Goal: Task Accomplishment & Management: Manage account settings

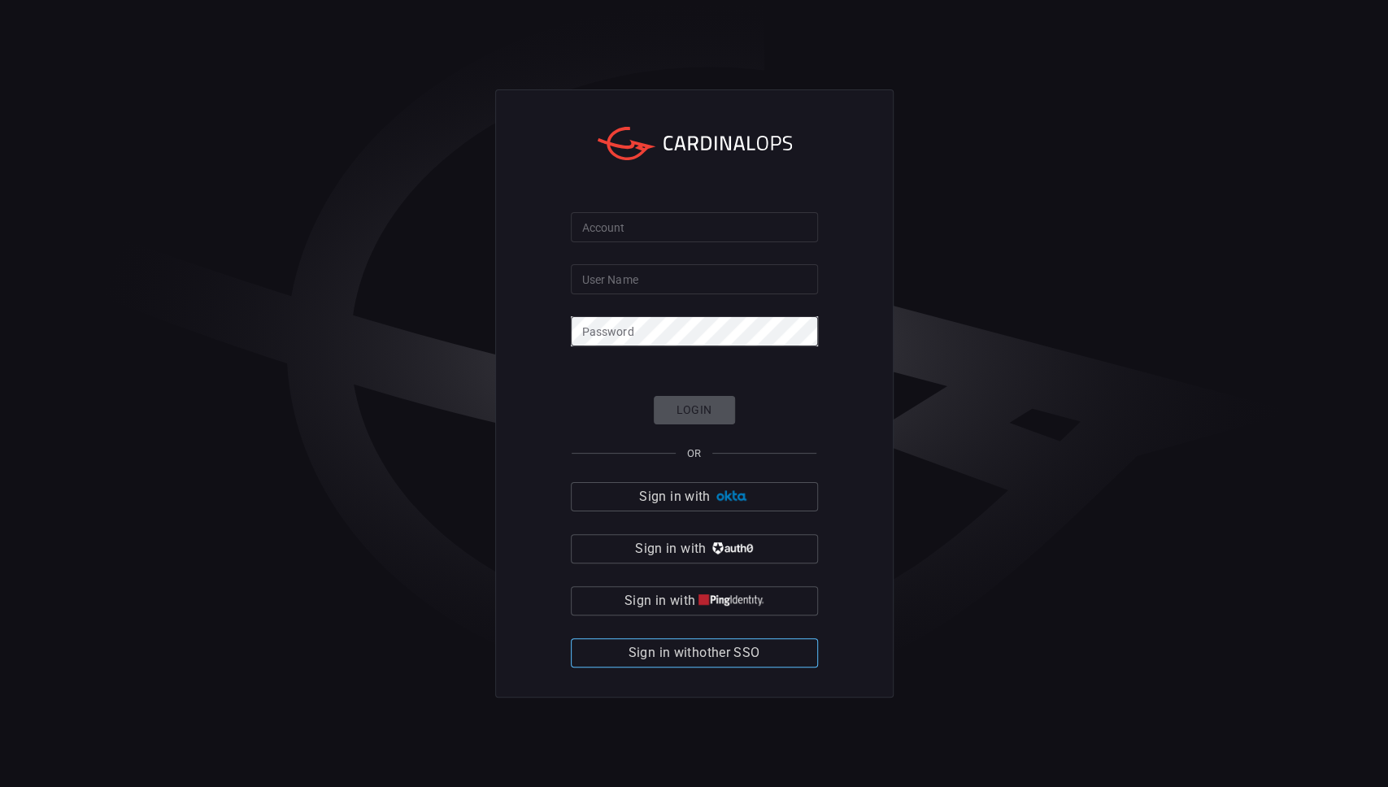
click at [732, 490] on span "Sign in with other SSO" at bounding box center [695, 653] width 132 height 23
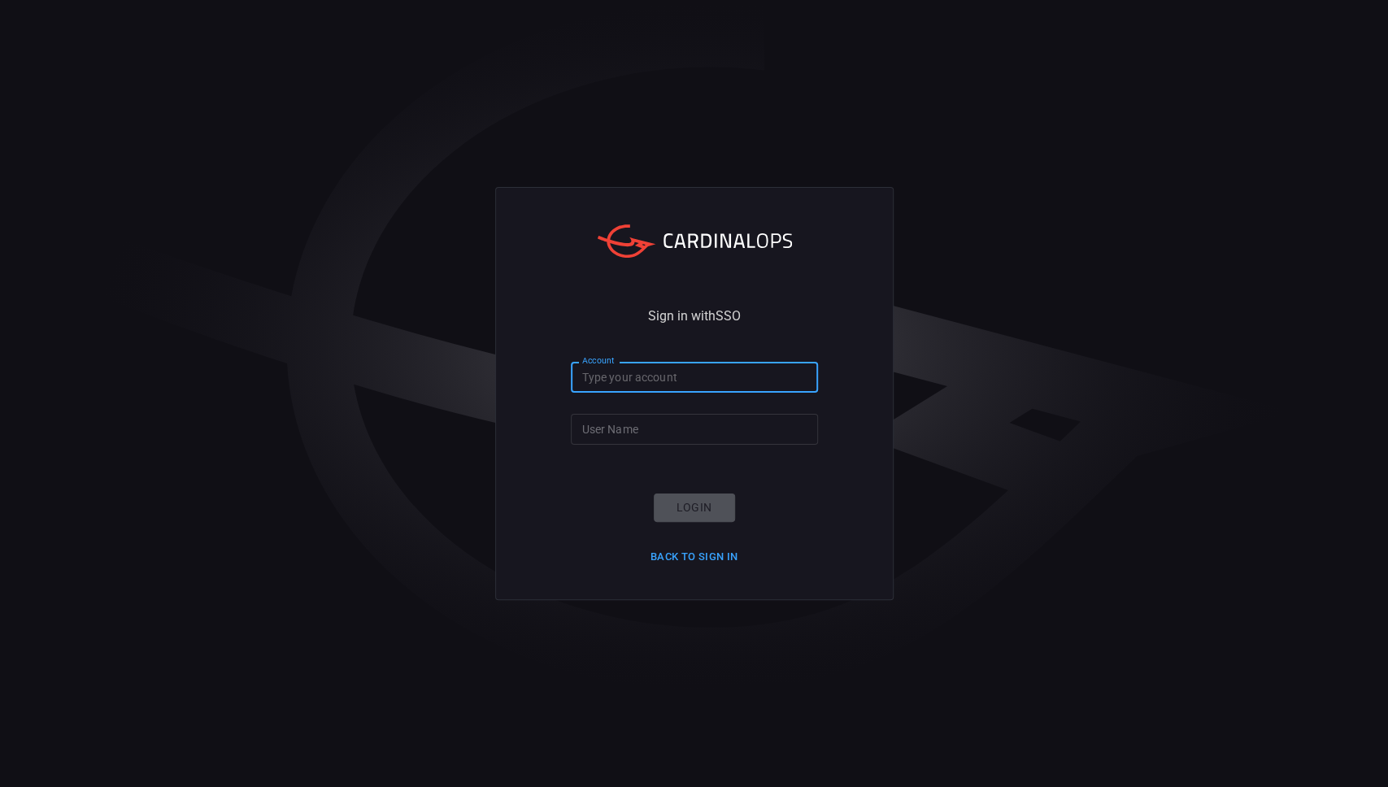
click at [668, 382] on input "Account" at bounding box center [694, 377] width 247 height 30
type input "[PERSON_NAME]-lovells"
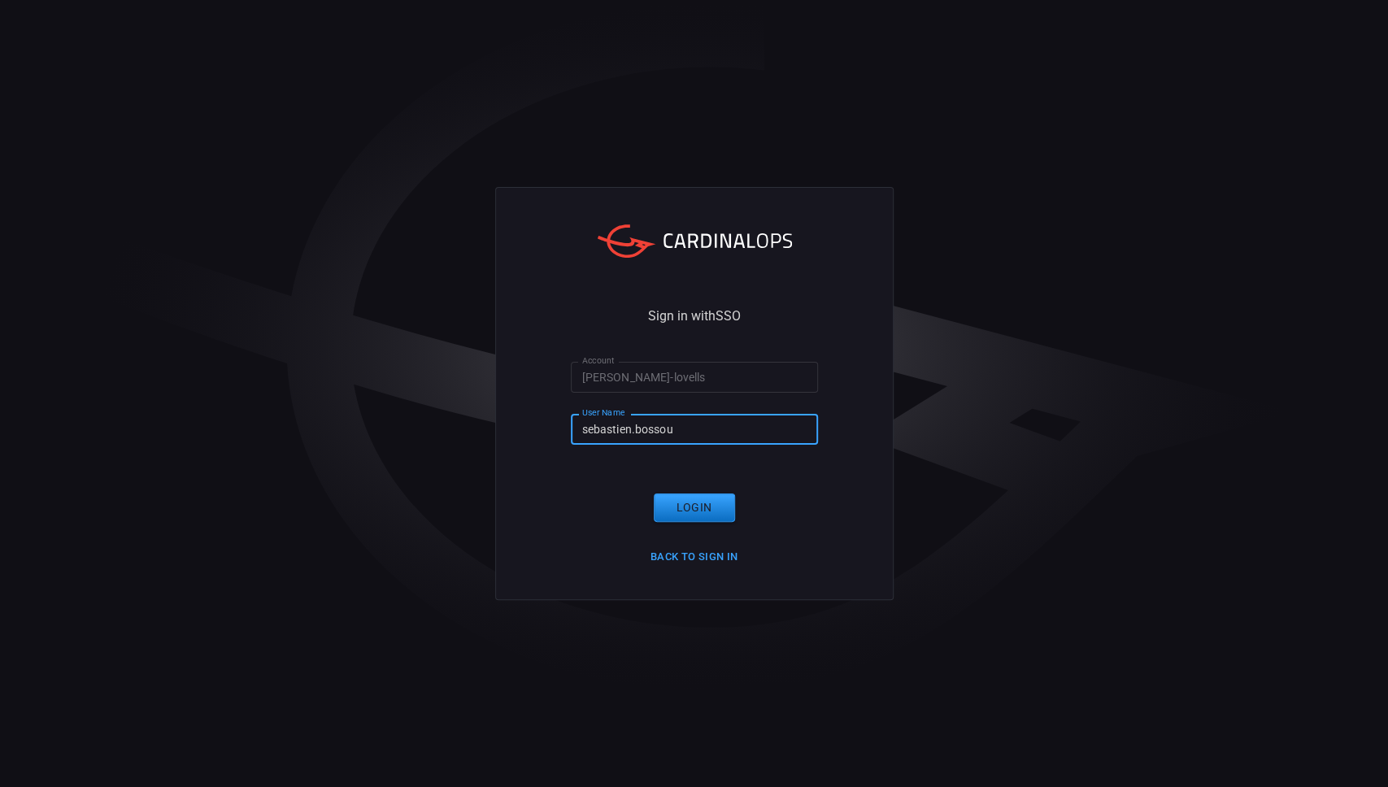
type input "sebastien.bossous"
click button "Login" at bounding box center [694, 508] width 81 height 28
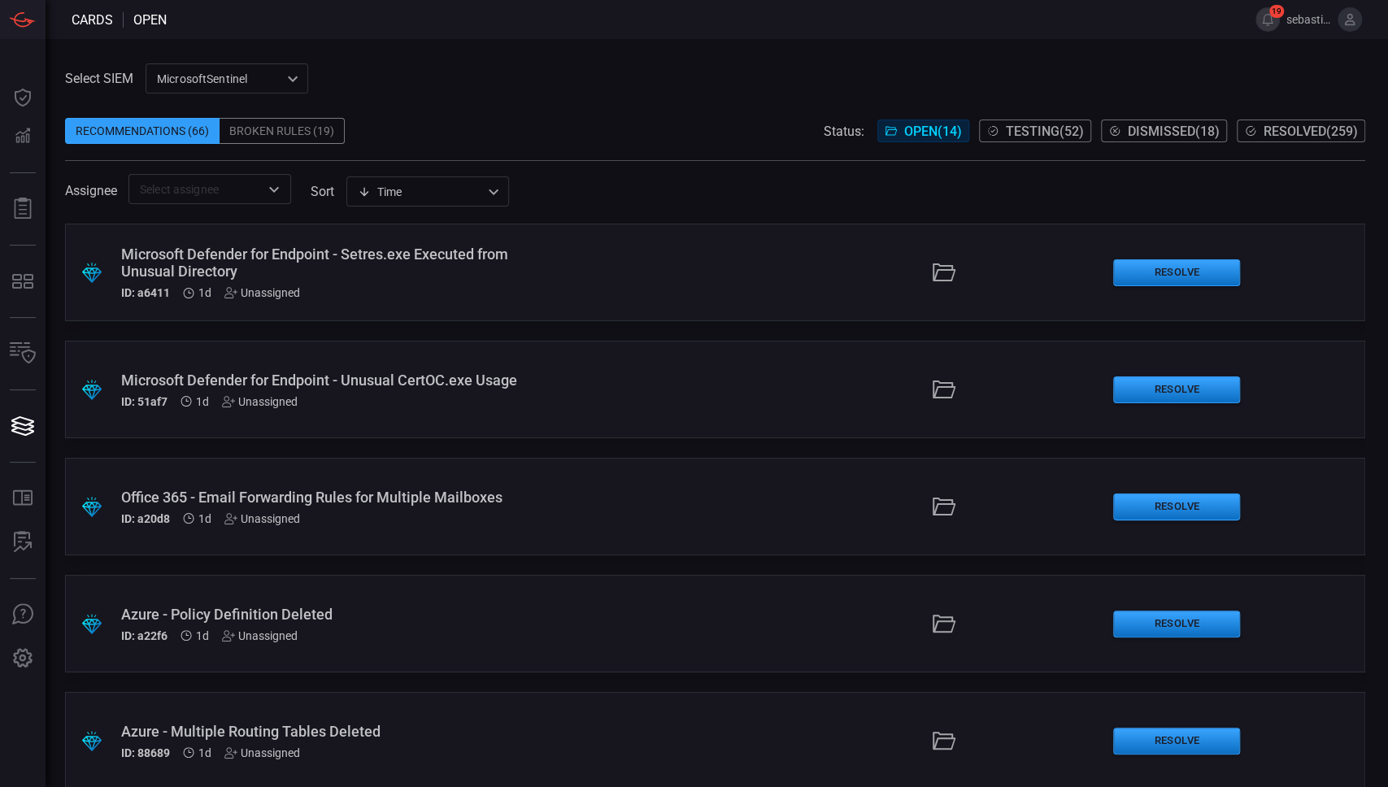
click at [282, 187] on icon "Open" at bounding box center [274, 190] width 20 height 20
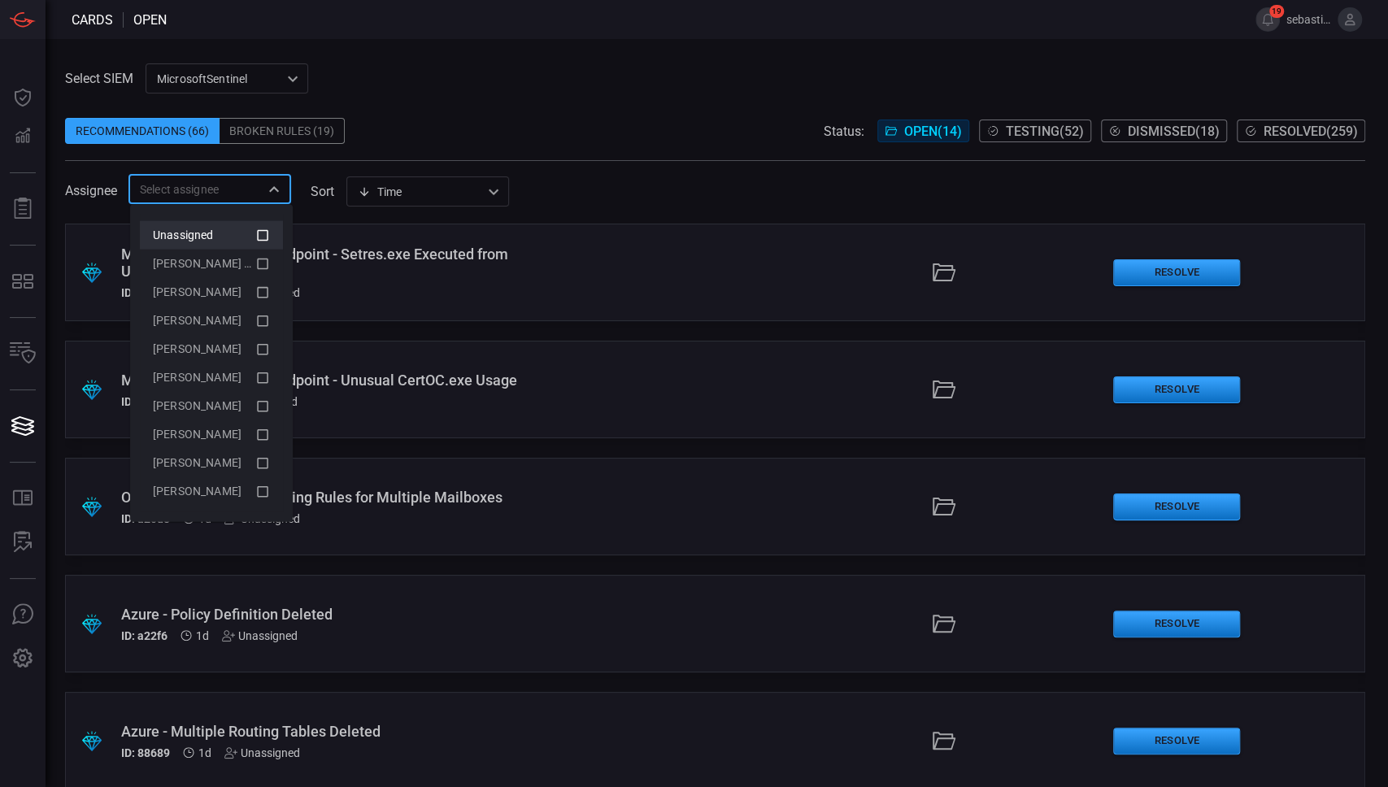
click at [223, 234] on div "Unassigned" at bounding box center [204, 235] width 102 height 17
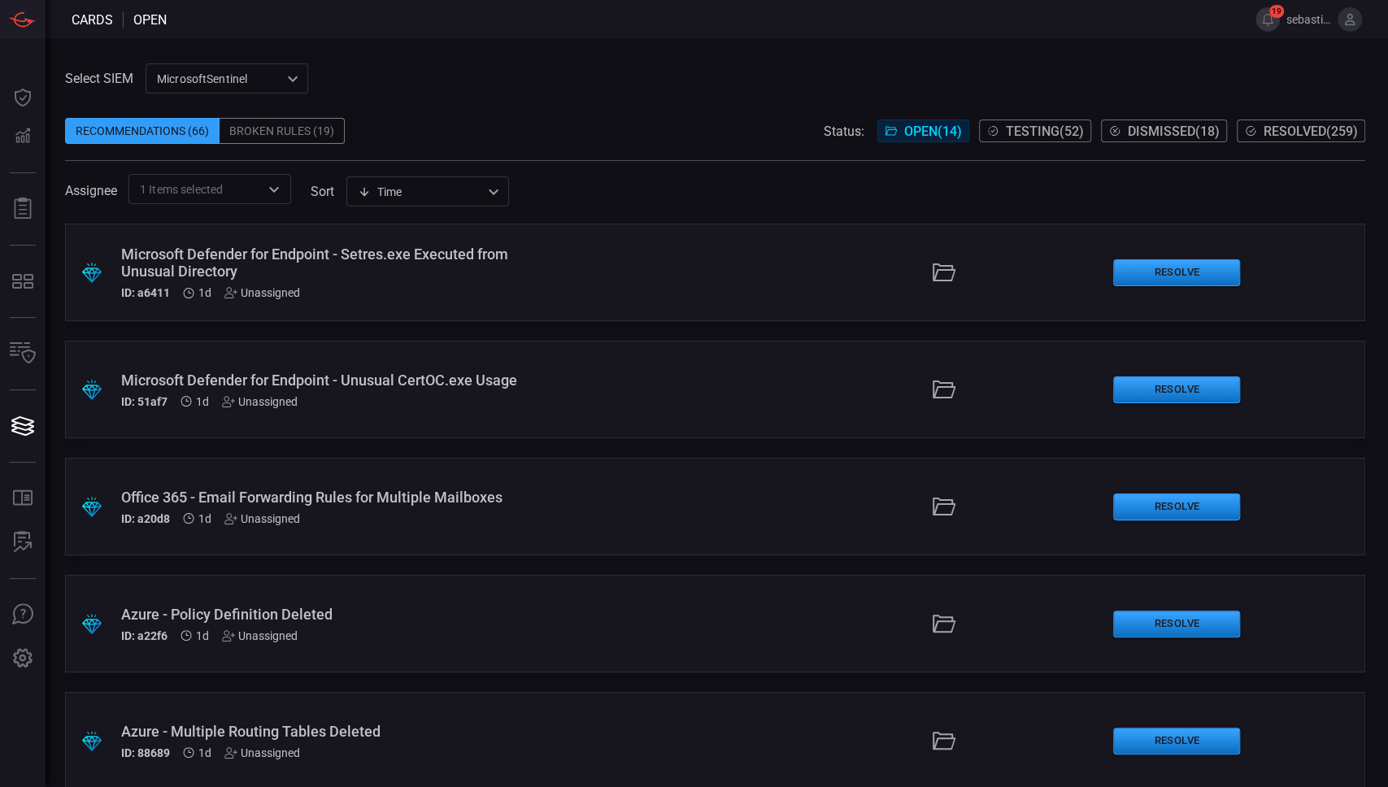
click at [686, 190] on div "Assignee 1 Items selected ​ sort Time visibleUpdateTime ​" at bounding box center [715, 189] width 1300 height 30
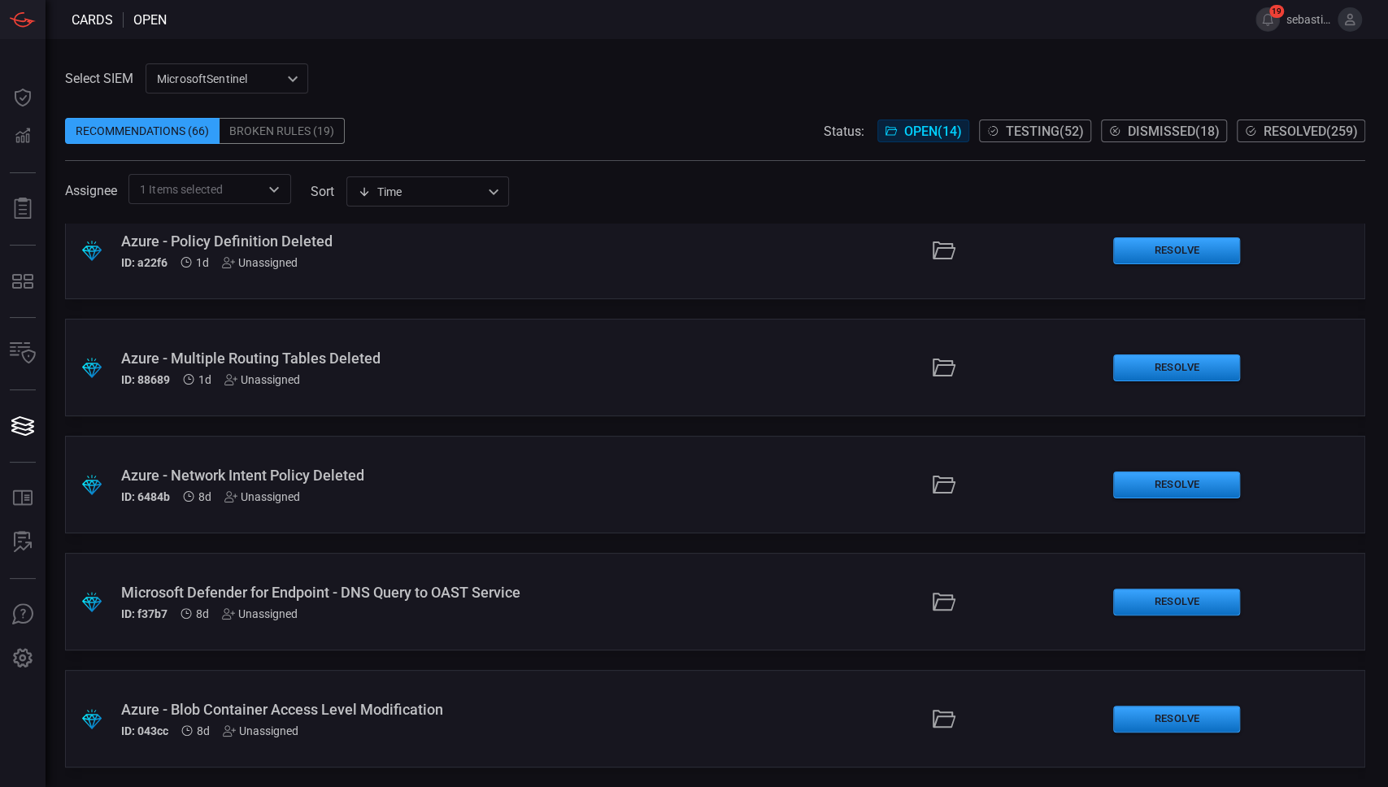
click at [594, 610] on div ".suggested_cards_icon{fill:url(#suggested_cards_icon);} Microsoft Defender for …" at bounding box center [715, 602] width 1300 height 98
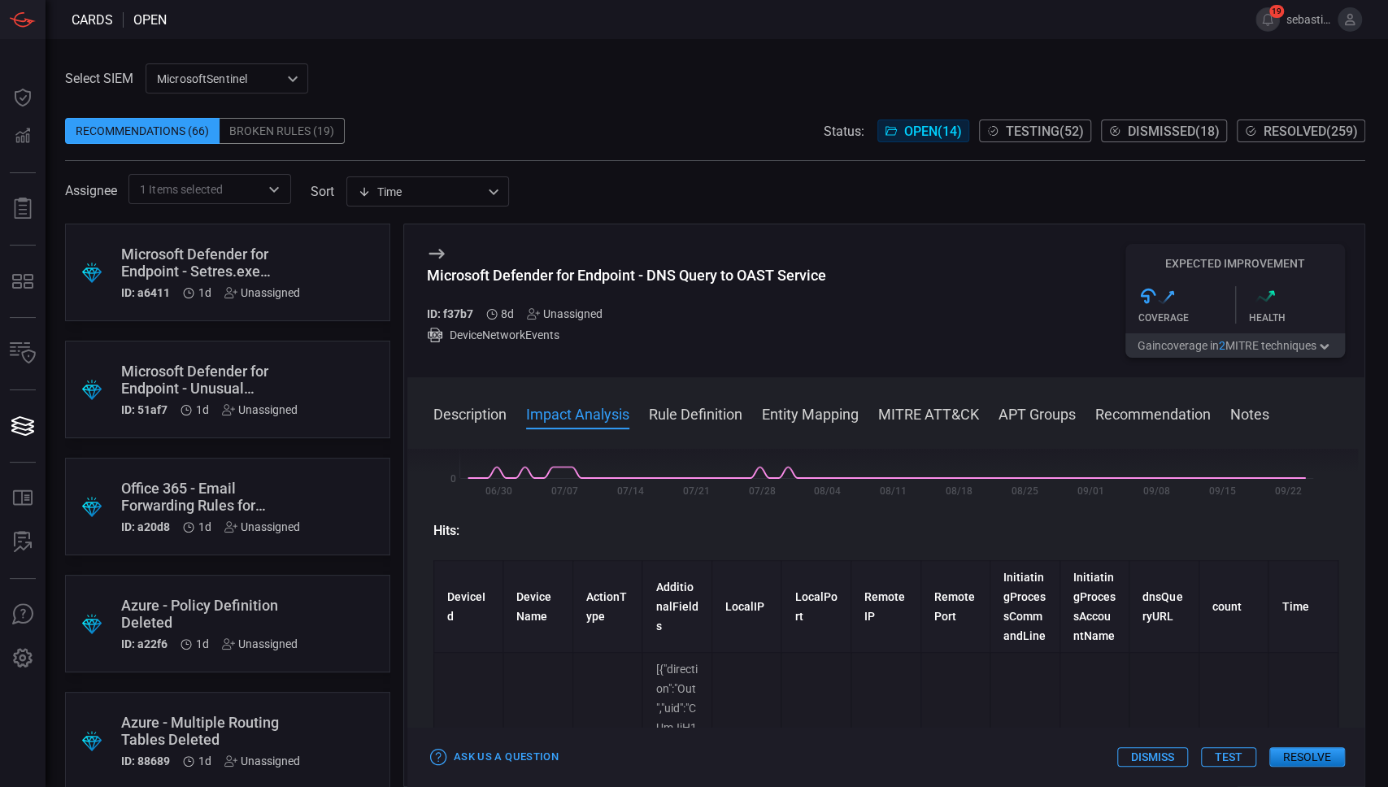
click at [438, 258] on icon at bounding box center [437, 254] width 20 height 20
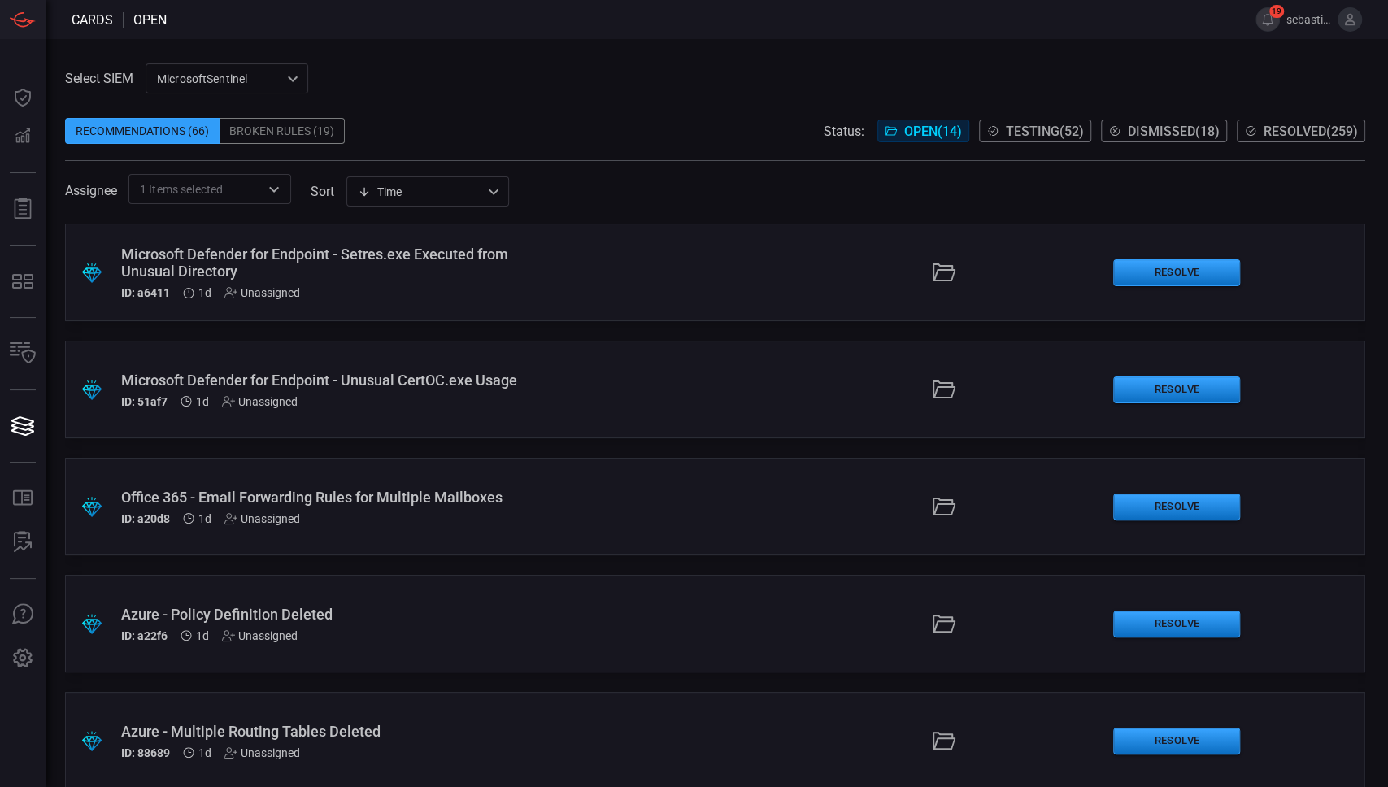
click at [546, 273] on div ".suggested_cards_icon{fill:url(#suggested_cards_icon);} Microsoft Defender for …" at bounding box center [715, 273] width 1300 height 98
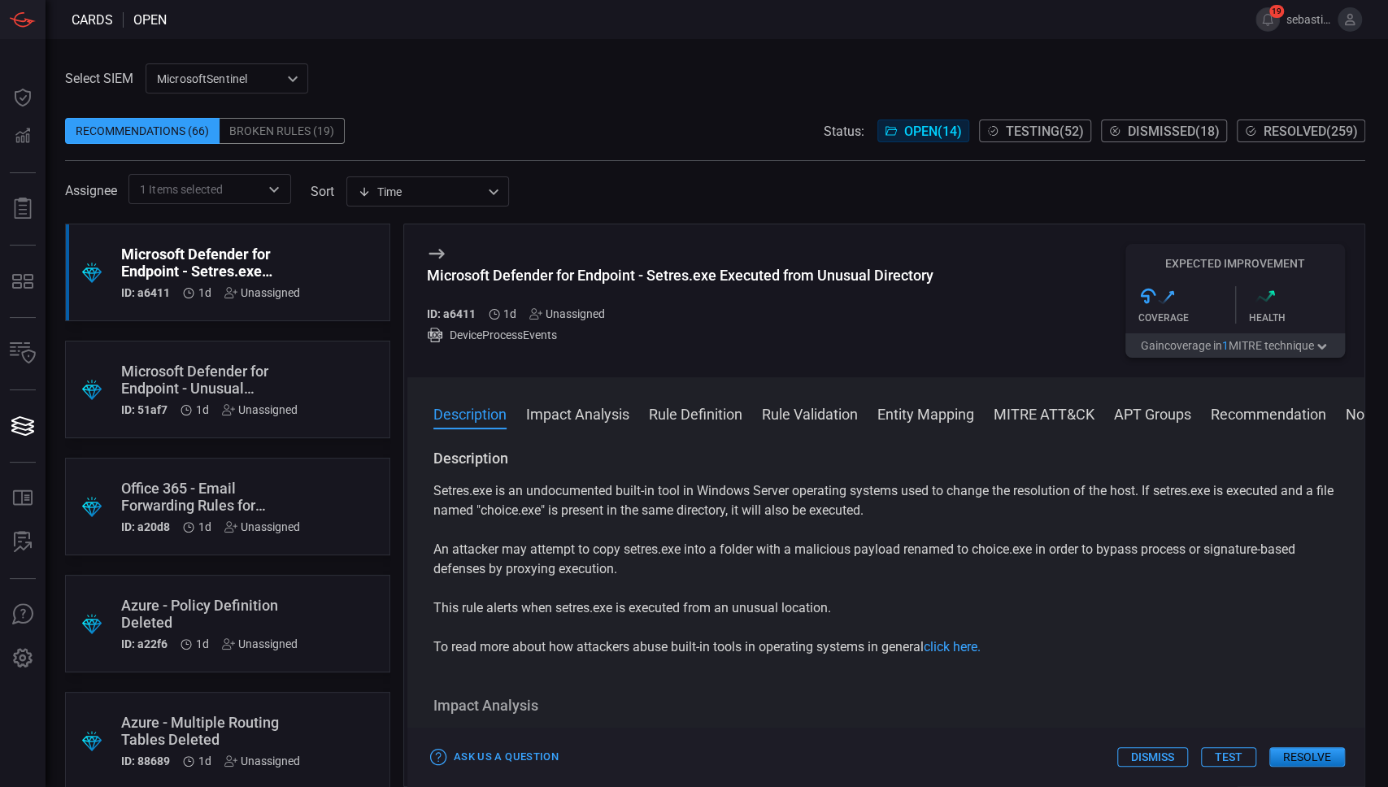
click at [588, 312] on div "Unassigned" at bounding box center [567, 313] width 76 height 13
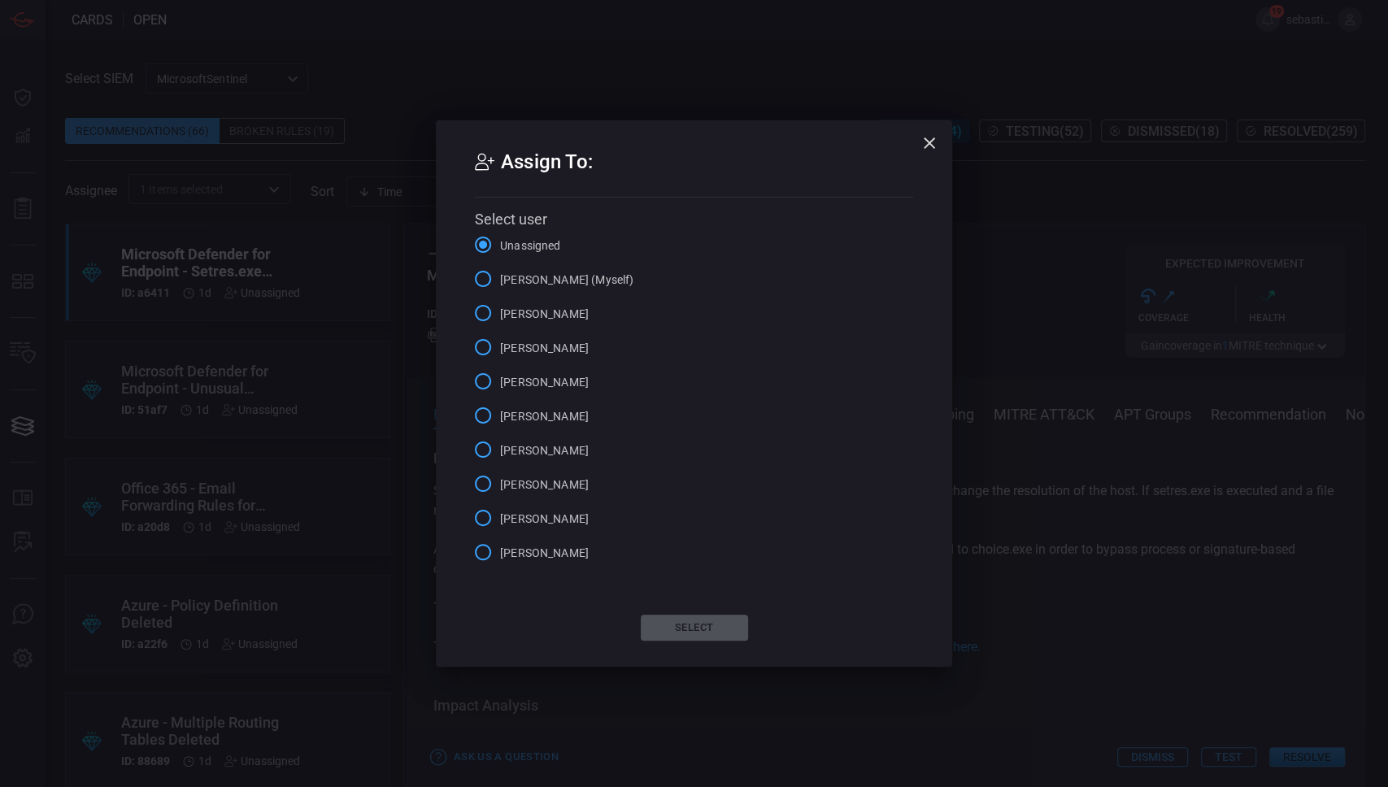
click at [593, 285] on span "sebastien bossous (Myself)" at bounding box center [566, 280] width 133 height 17
click at [500, 285] on input "sebastien bossous (Myself)" at bounding box center [483, 279] width 34 height 34
click at [699, 631] on button "Select" at bounding box center [694, 628] width 107 height 26
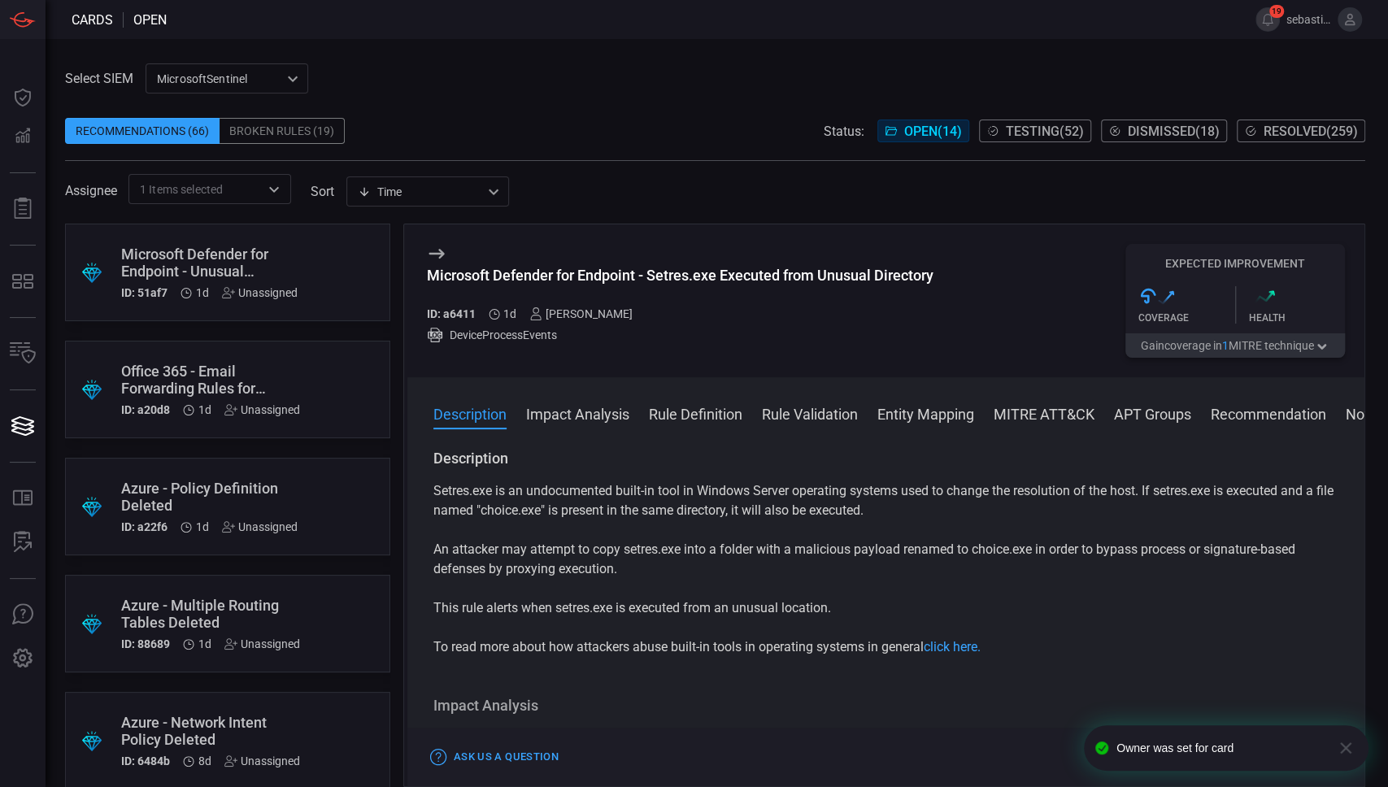
click at [441, 247] on icon at bounding box center [437, 254] width 20 height 20
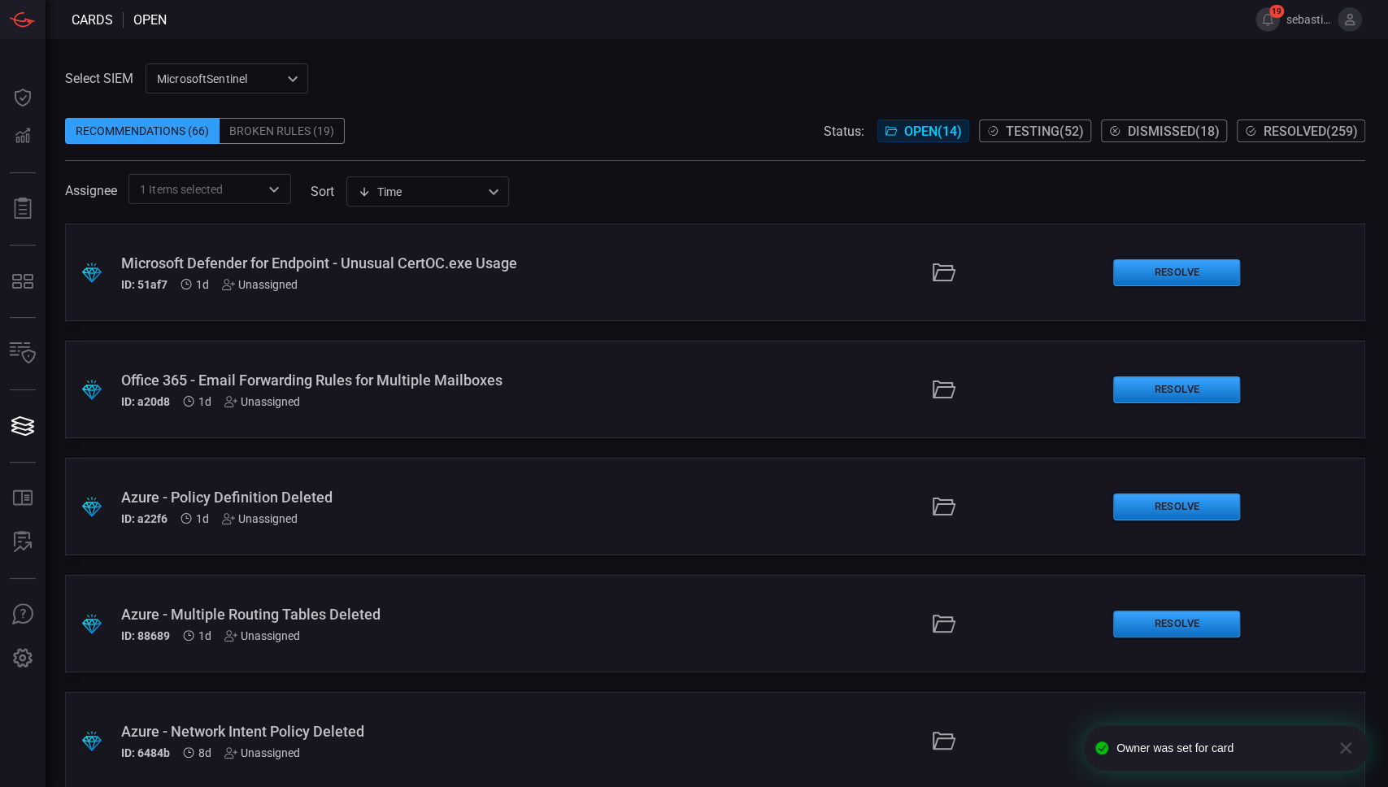
click at [572, 394] on div ".suggested_cards_icon{fill:url(#suggested_cards_icon);} Office 365 - Email Forw…" at bounding box center [715, 390] width 1300 height 98
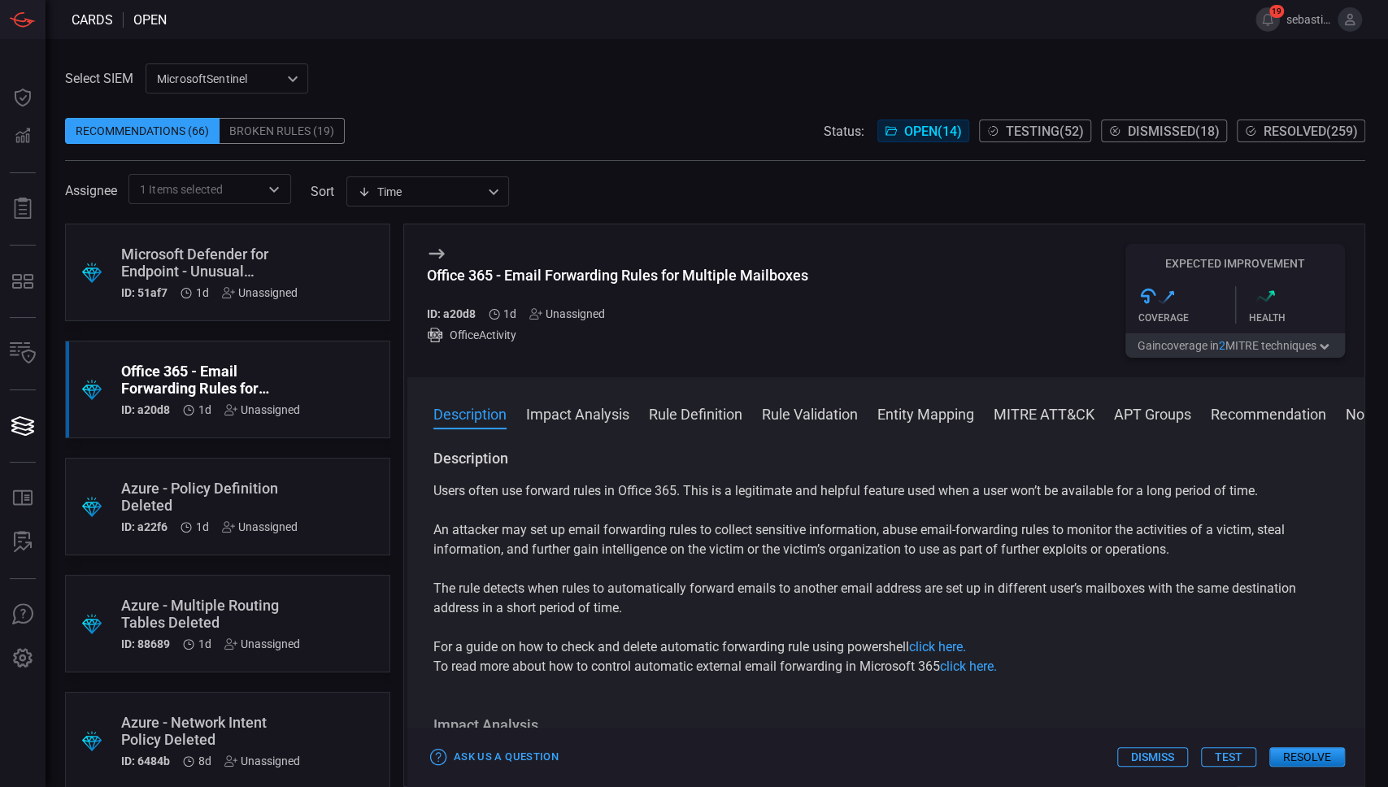
click at [584, 316] on div "Unassigned" at bounding box center [567, 313] width 76 height 13
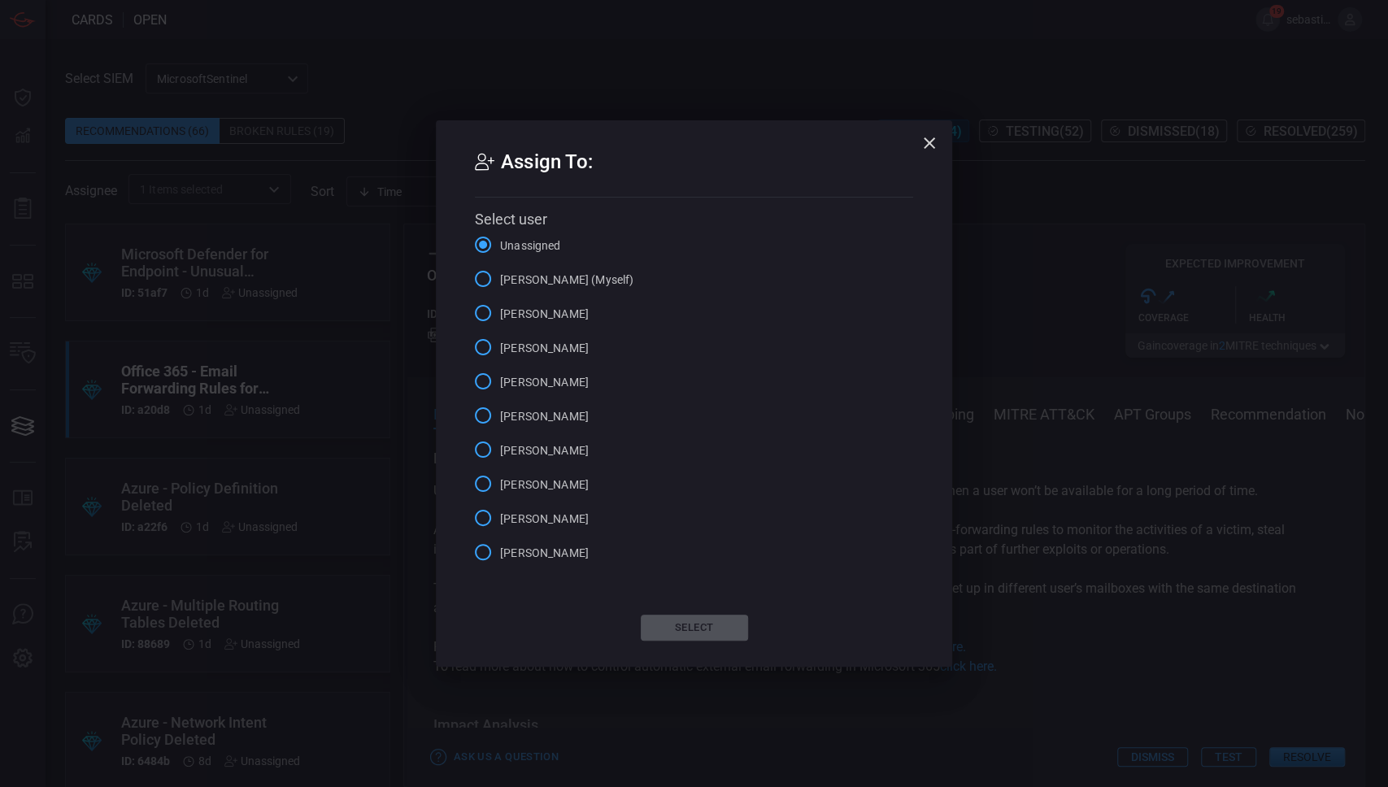
click at [594, 287] on span "sebastien bossous (Myself)" at bounding box center [566, 280] width 133 height 17
click at [500, 287] on input "sebastien bossous (Myself)" at bounding box center [483, 279] width 34 height 34
click at [698, 617] on button "Select" at bounding box center [694, 628] width 107 height 26
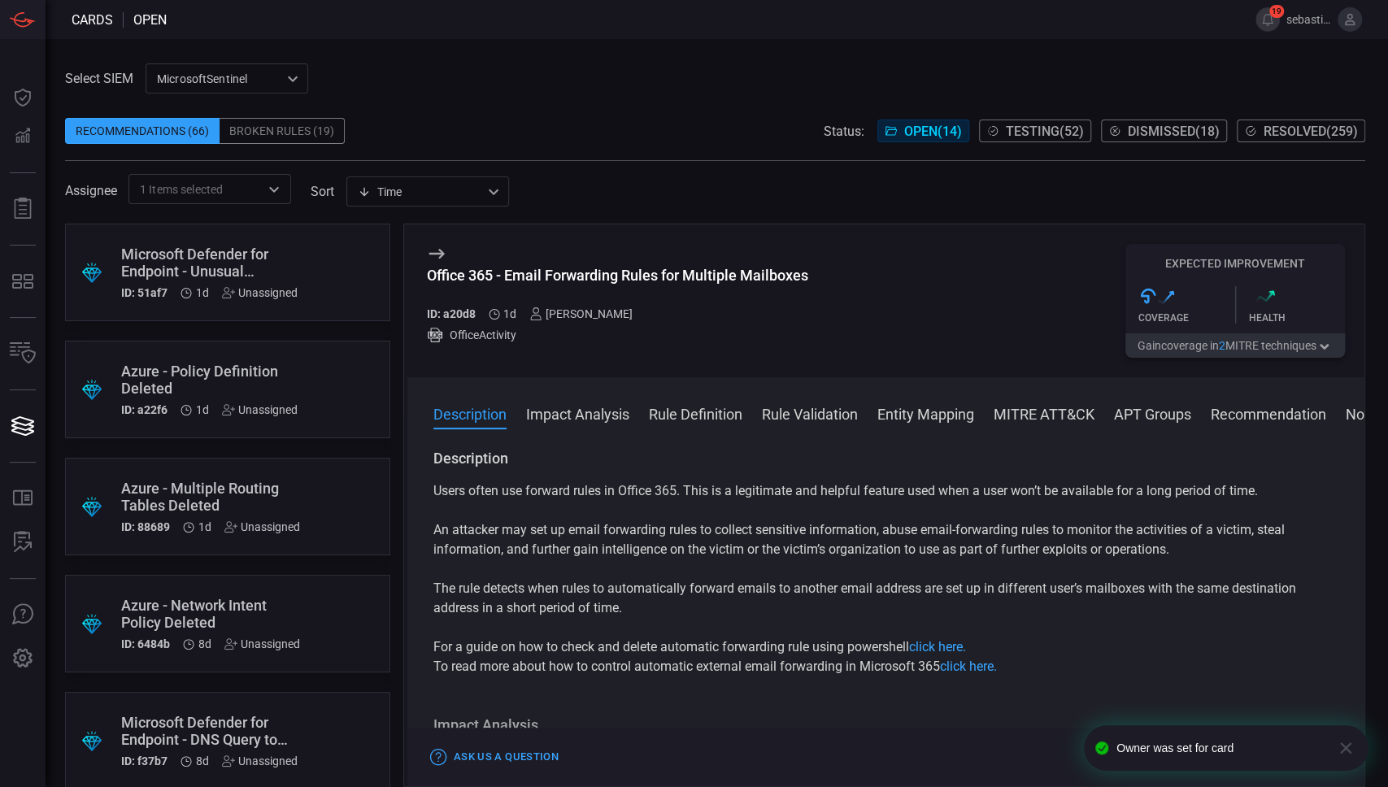
click at [438, 253] on icon at bounding box center [437, 254] width 20 height 20
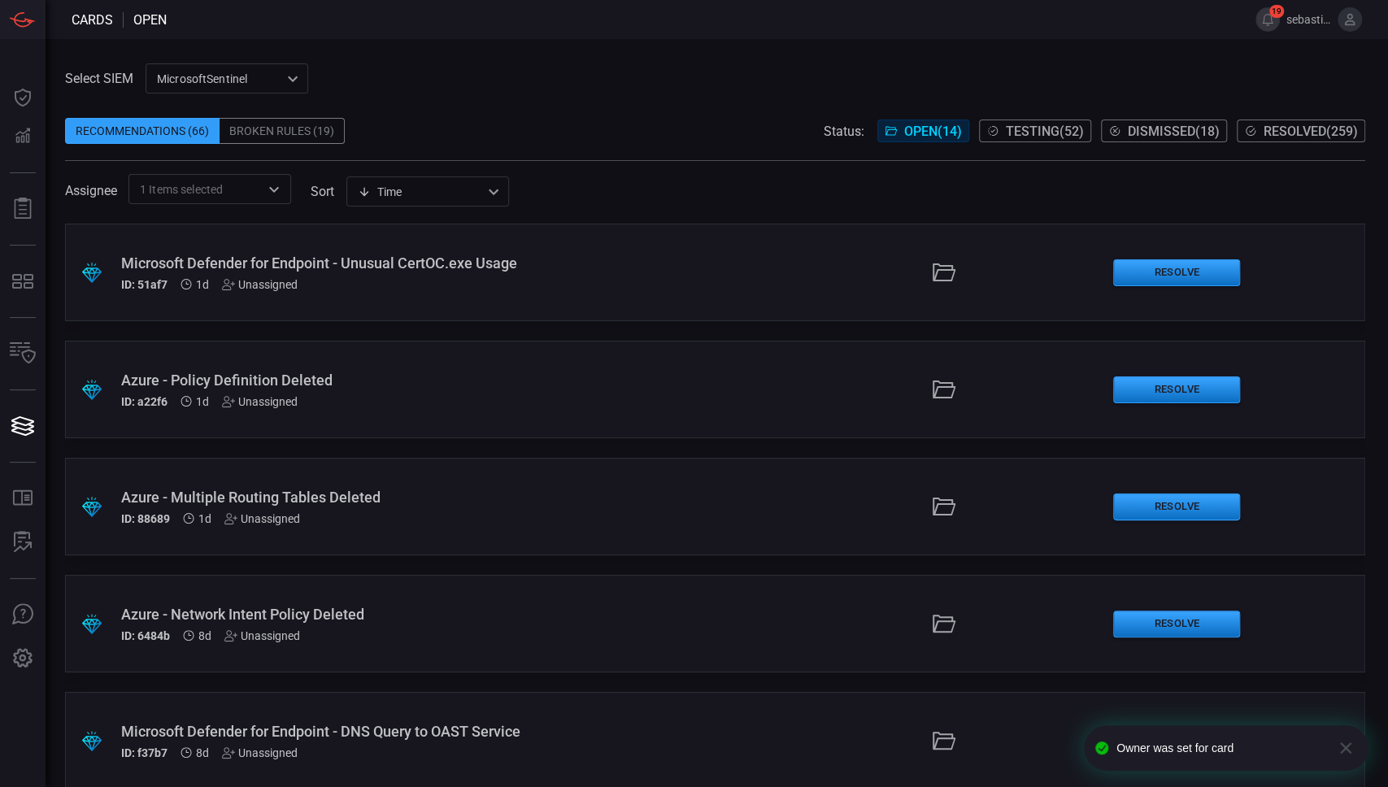
click at [527, 506] on div "Azure - Multiple Routing Tables Deleted ID: 88689 1d Unassigned" at bounding box center [330, 507] width 419 height 37
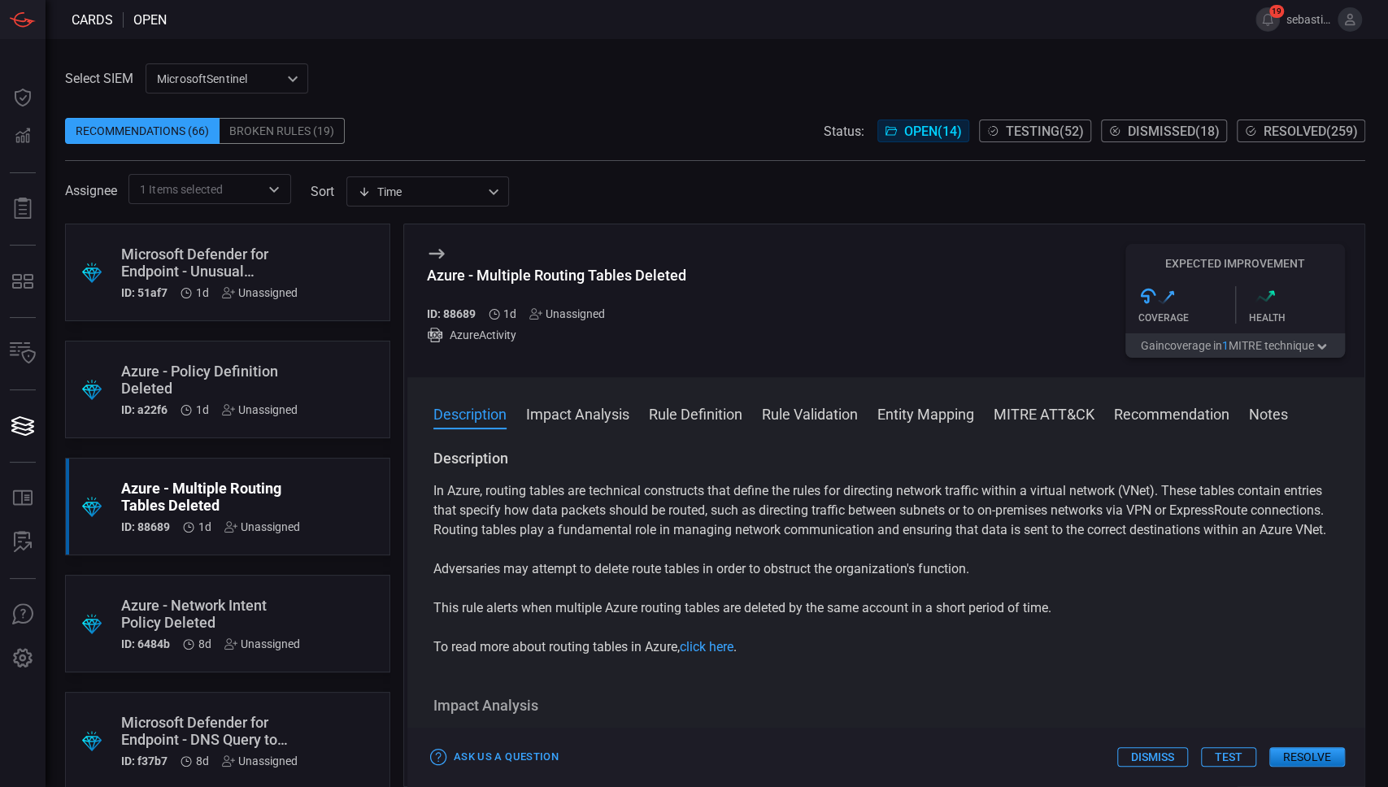
click at [572, 311] on div "Unassigned" at bounding box center [567, 313] width 76 height 13
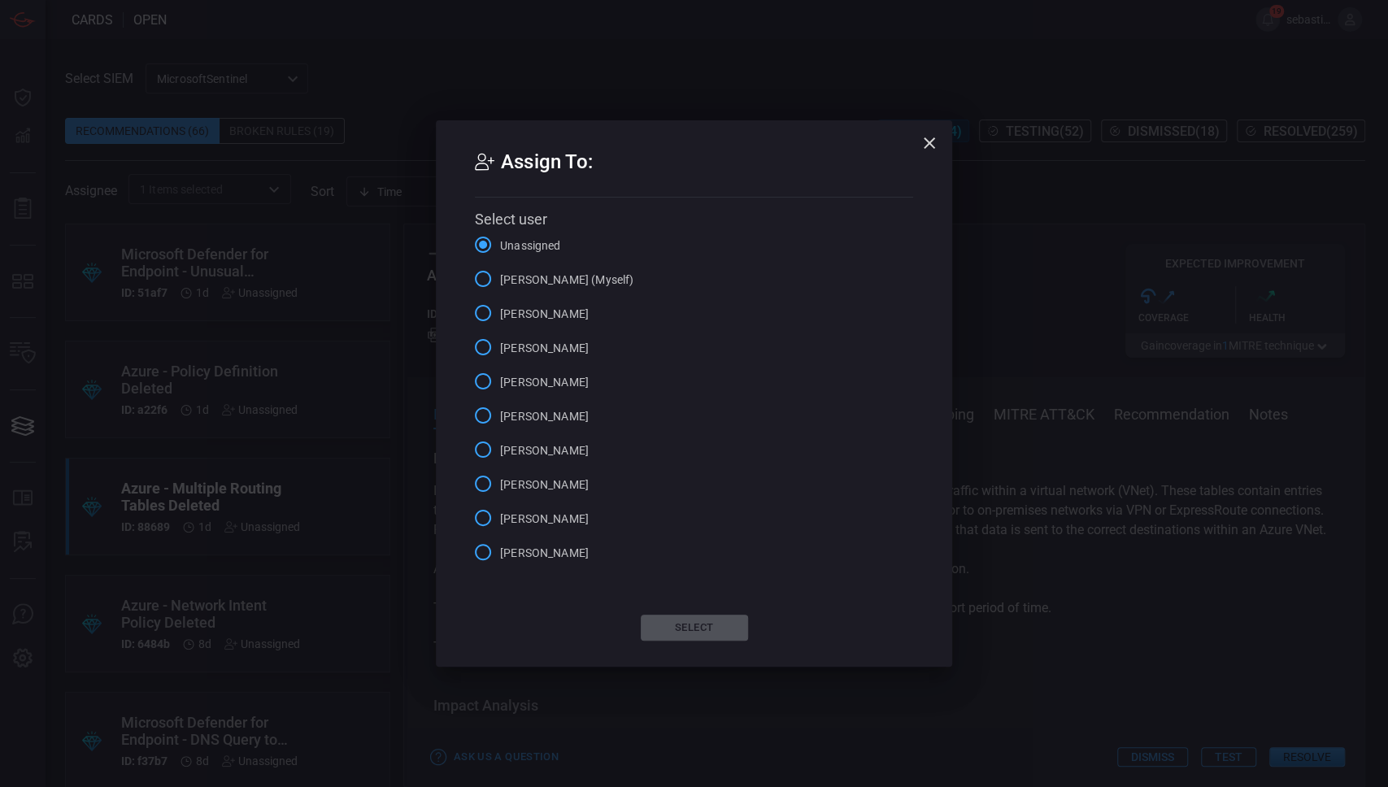
click at [569, 276] on span "sebastien bossous (Myself)" at bounding box center [566, 280] width 133 height 17
click at [500, 276] on input "sebastien bossous (Myself)" at bounding box center [483, 279] width 34 height 34
click at [697, 626] on button "Select" at bounding box center [694, 628] width 107 height 26
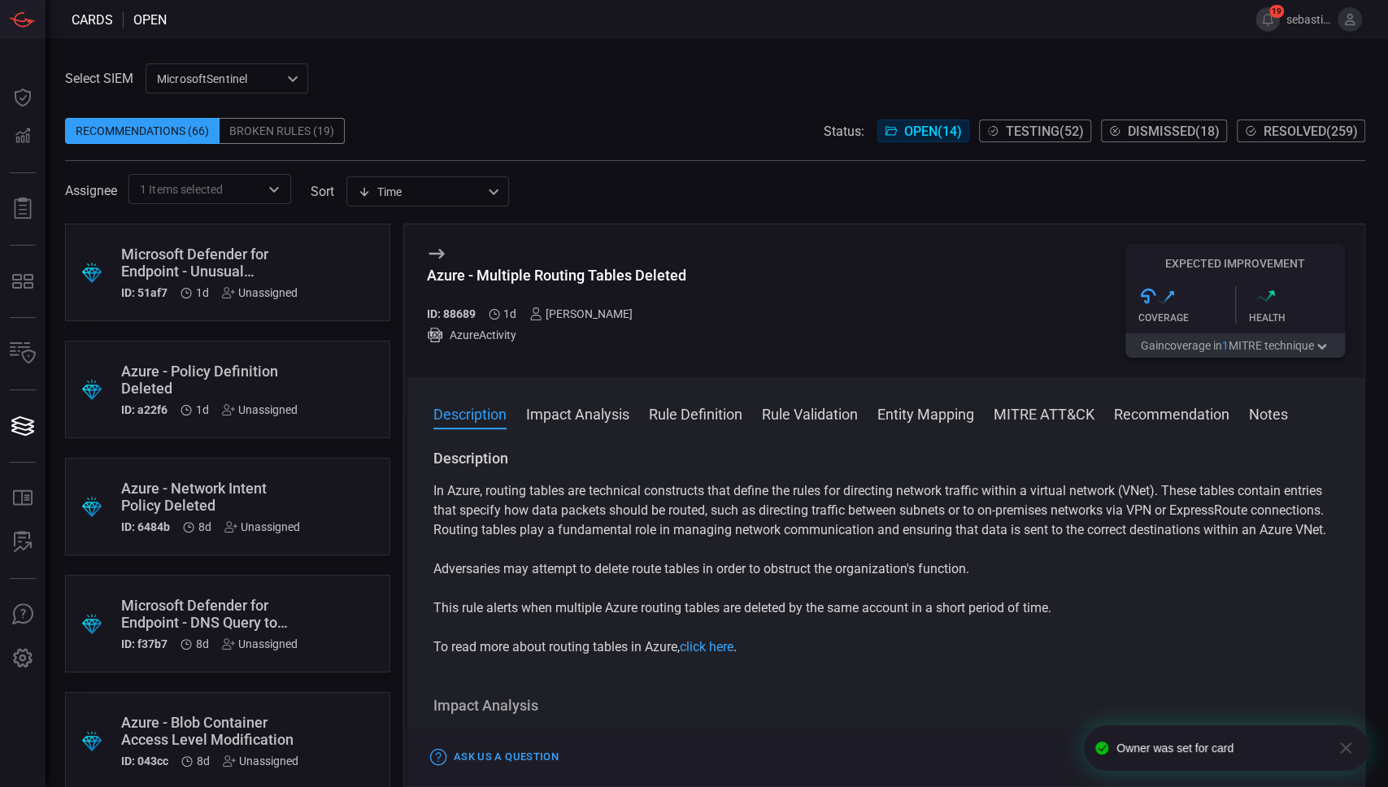
click at [439, 254] on icon at bounding box center [436, 254] width 15 height 10
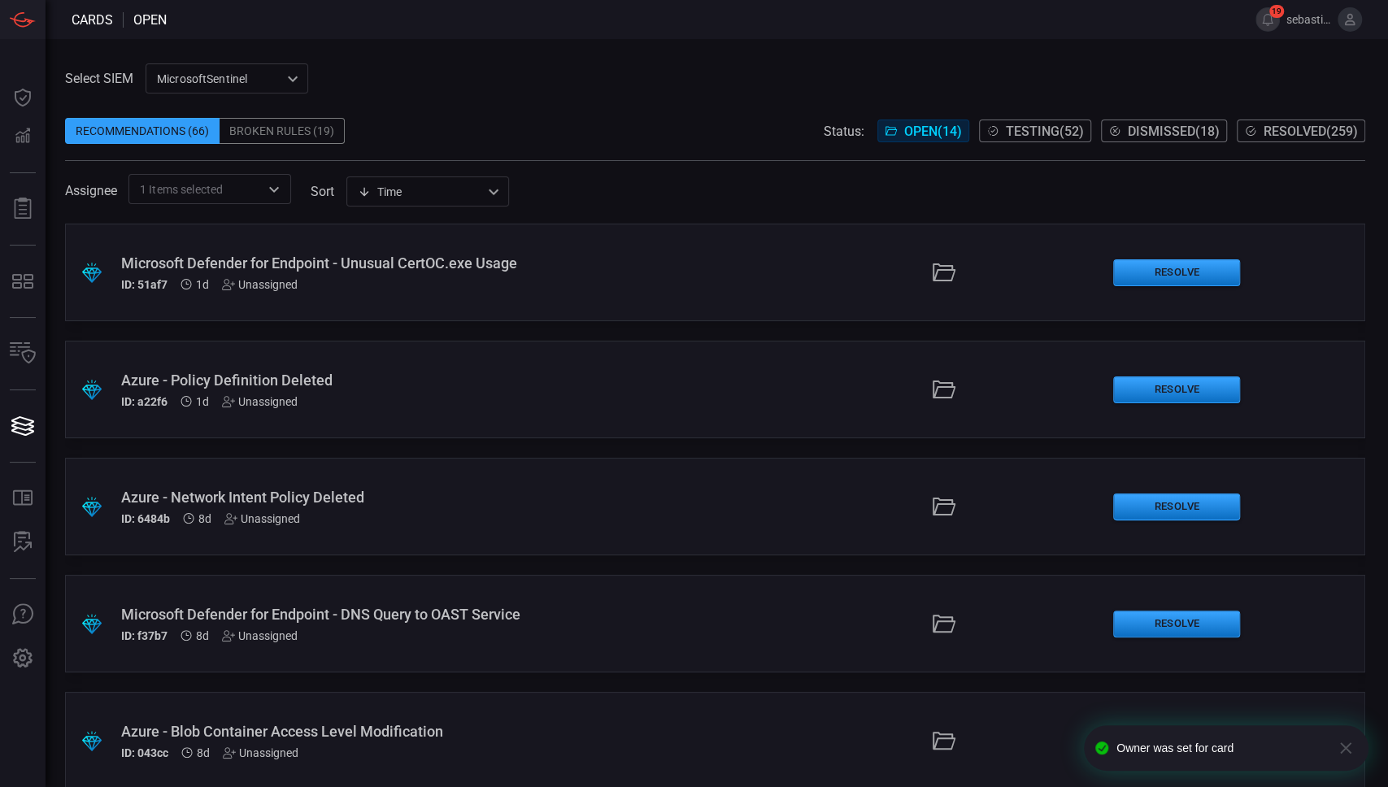
click at [479, 515] on div "ID: 6484b 8d Unassigned" at bounding box center [330, 518] width 419 height 13
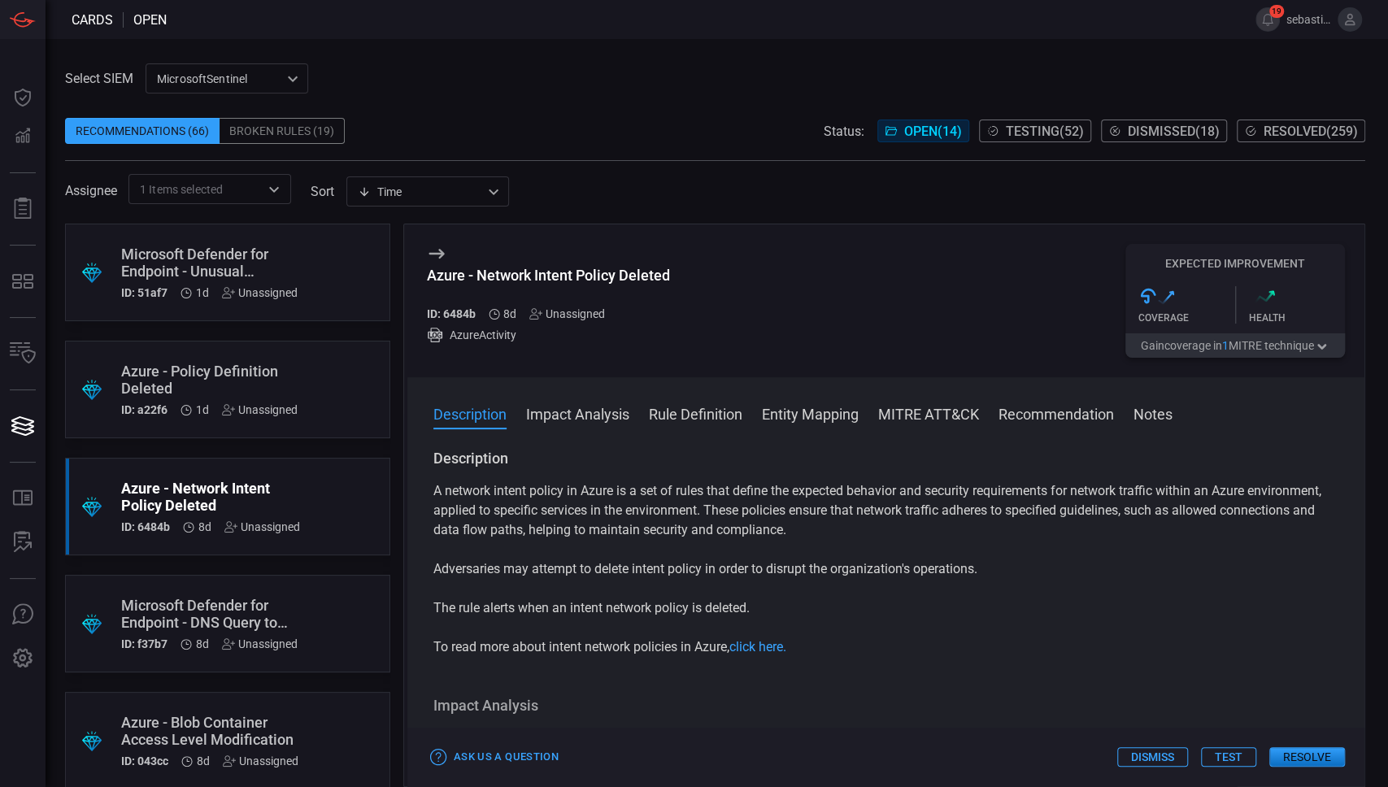
click at [437, 259] on icon at bounding box center [437, 254] width 20 height 20
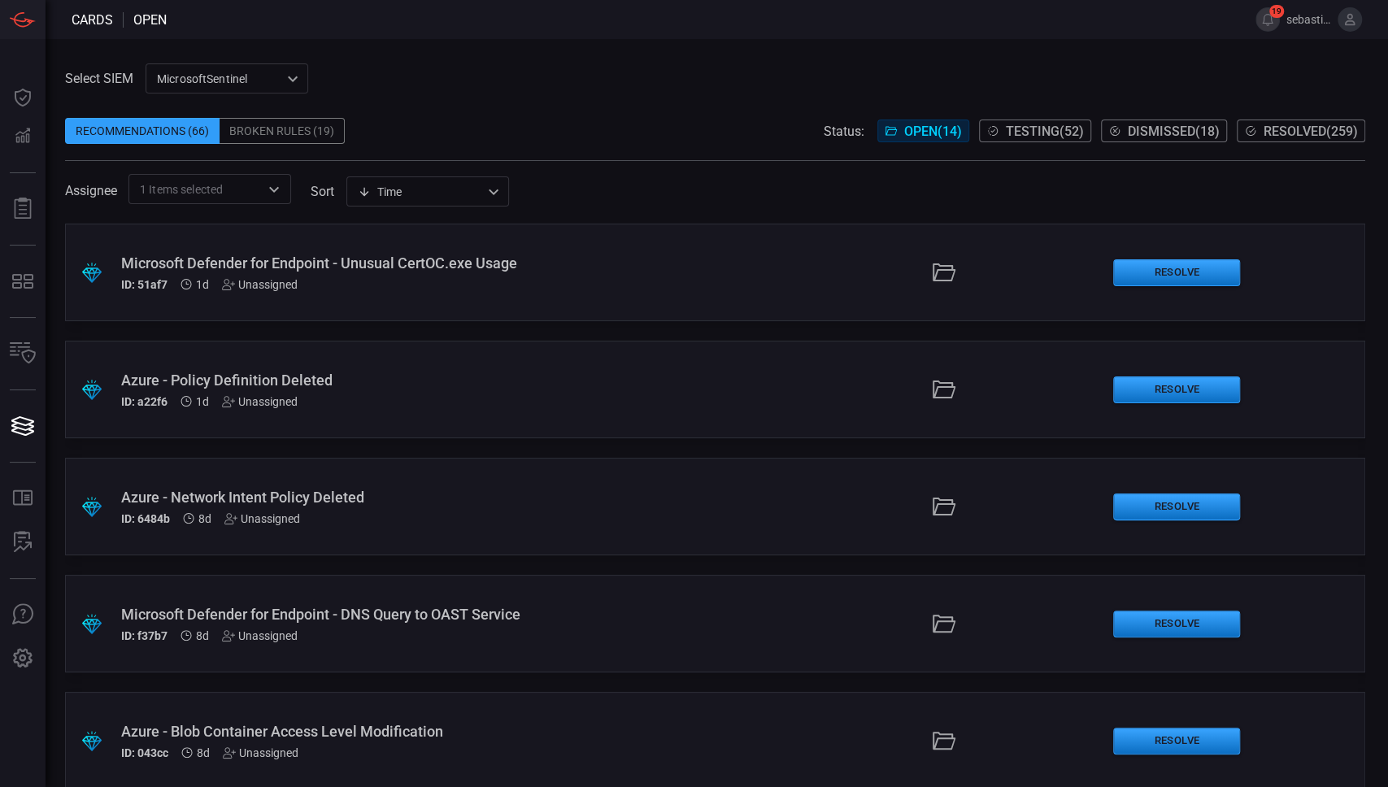
click at [517, 501] on div "Azure - Network Intent Policy Deleted" at bounding box center [330, 497] width 419 height 17
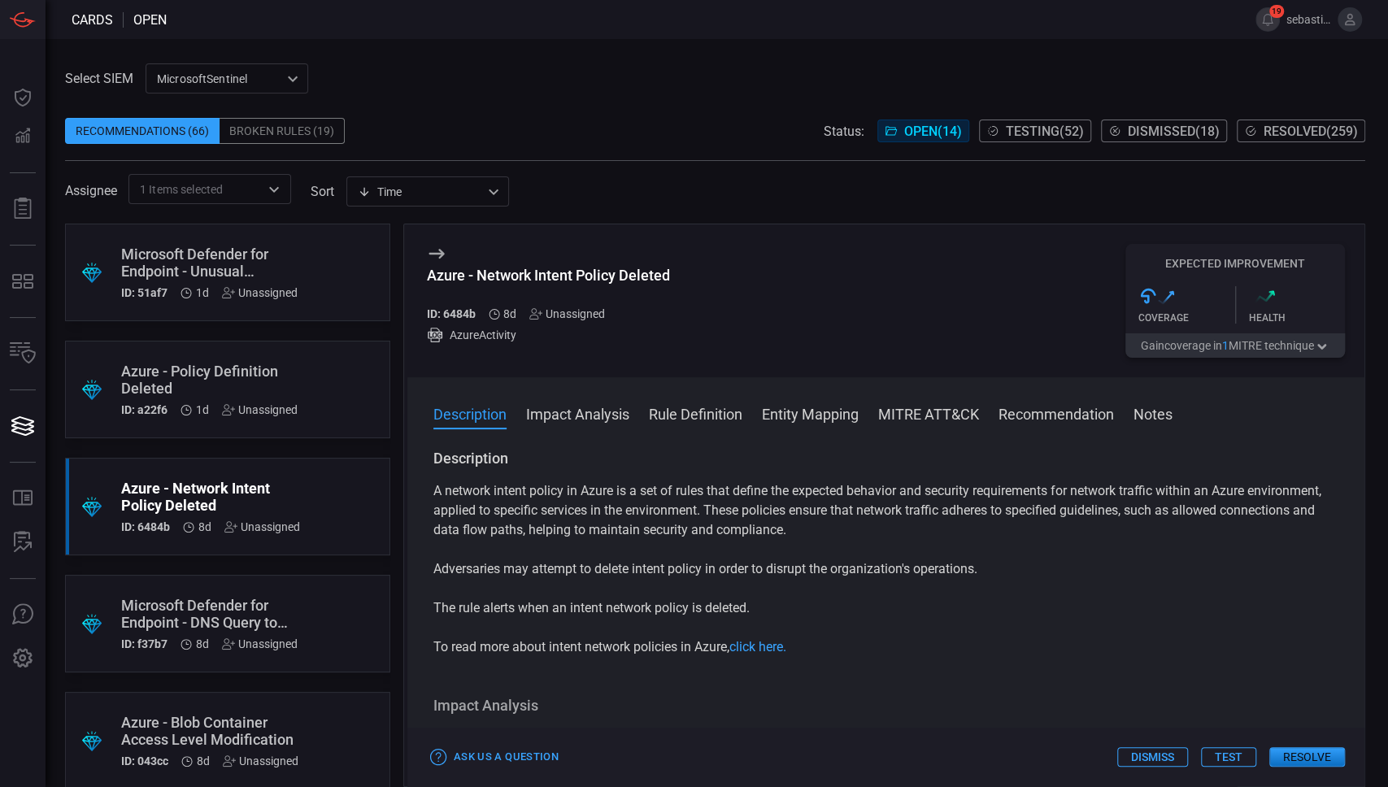
click at [434, 255] on icon at bounding box center [437, 254] width 20 height 20
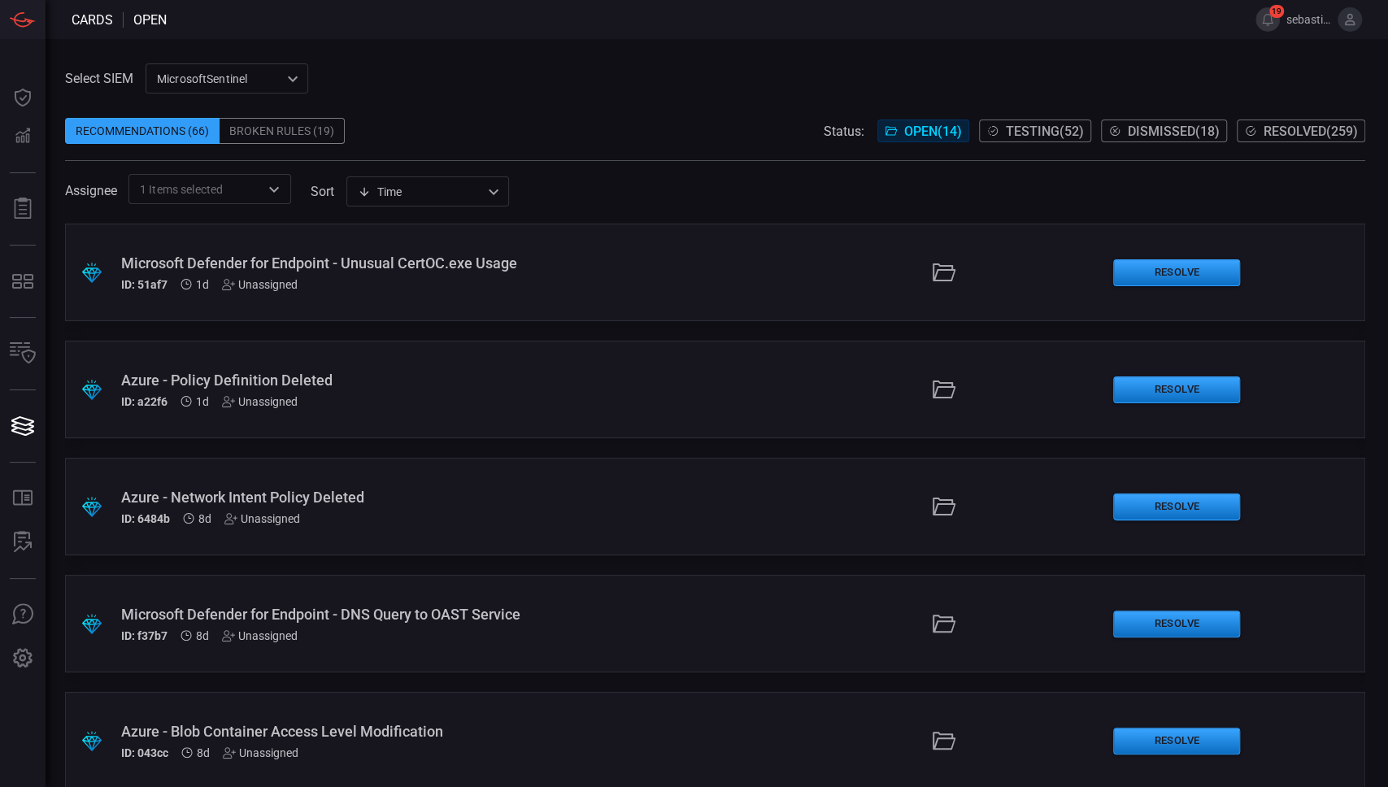
click at [463, 370] on div ".suggested_cards_icon{fill:url(#suggested_cards_icon);} Azure - Policy Definiti…" at bounding box center [715, 390] width 1300 height 98
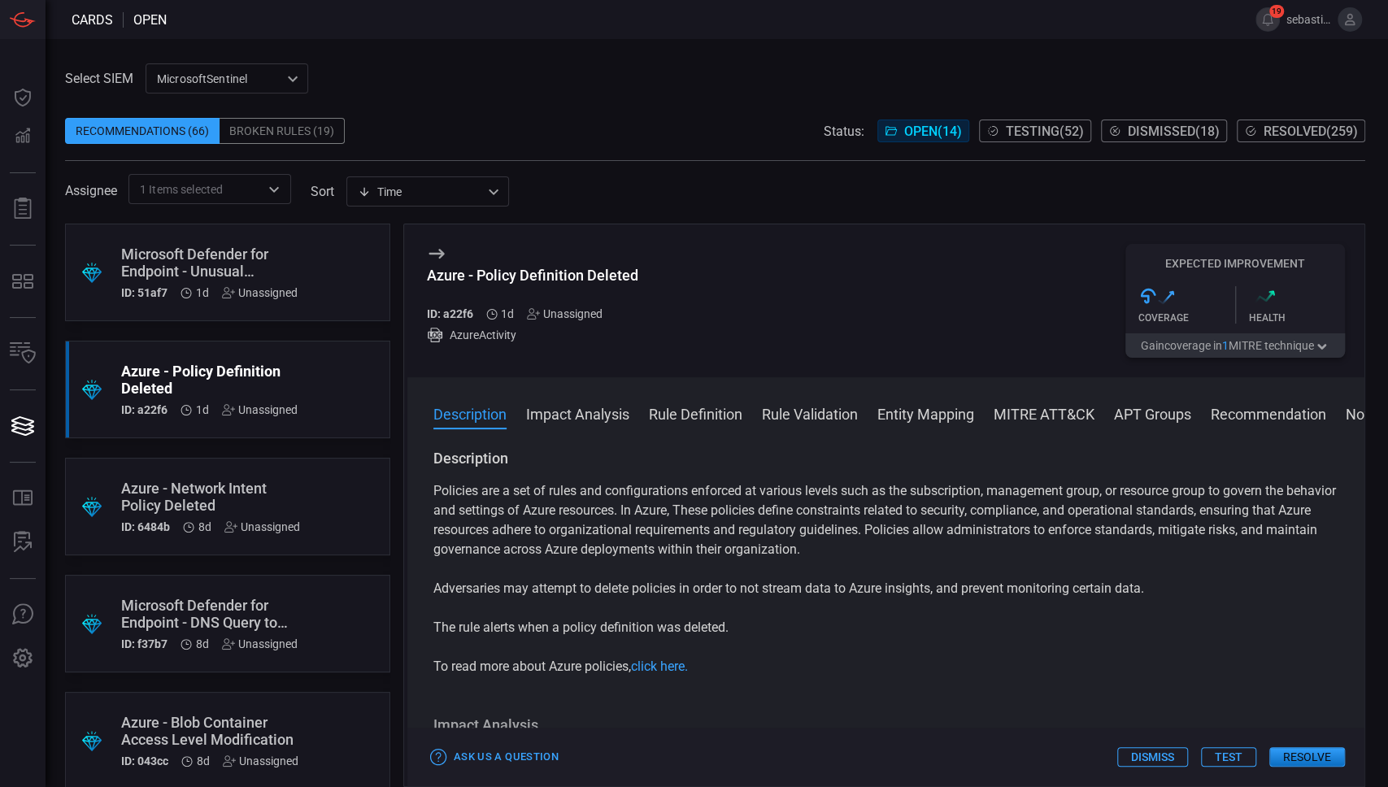
click at [575, 315] on div "Unassigned" at bounding box center [565, 313] width 76 height 13
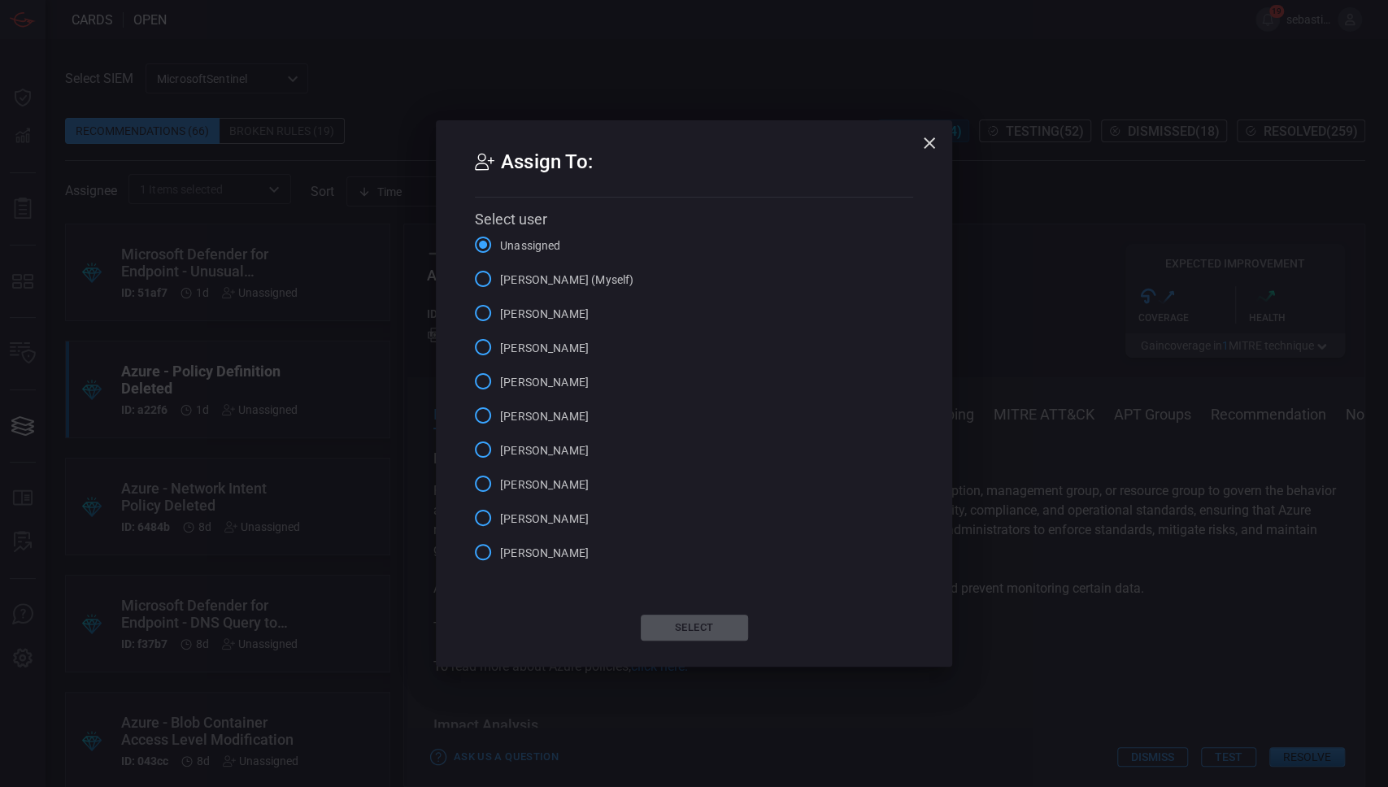
click at [599, 283] on span "sebastien bossous (Myself)" at bounding box center [566, 280] width 133 height 17
click at [500, 283] on input "sebastien bossous (Myself)" at bounding box center [483, 279] width 34 height 34
click at [709, 612] on div "Assign To: Select user Unassigned sebastien bossous (Myself) Lee Hambelton adam…" at bounding box center [694, 393] width 516 height 546
click at [703, 629] on button "Select" at bounding box center [694, 628] width 107 height 26
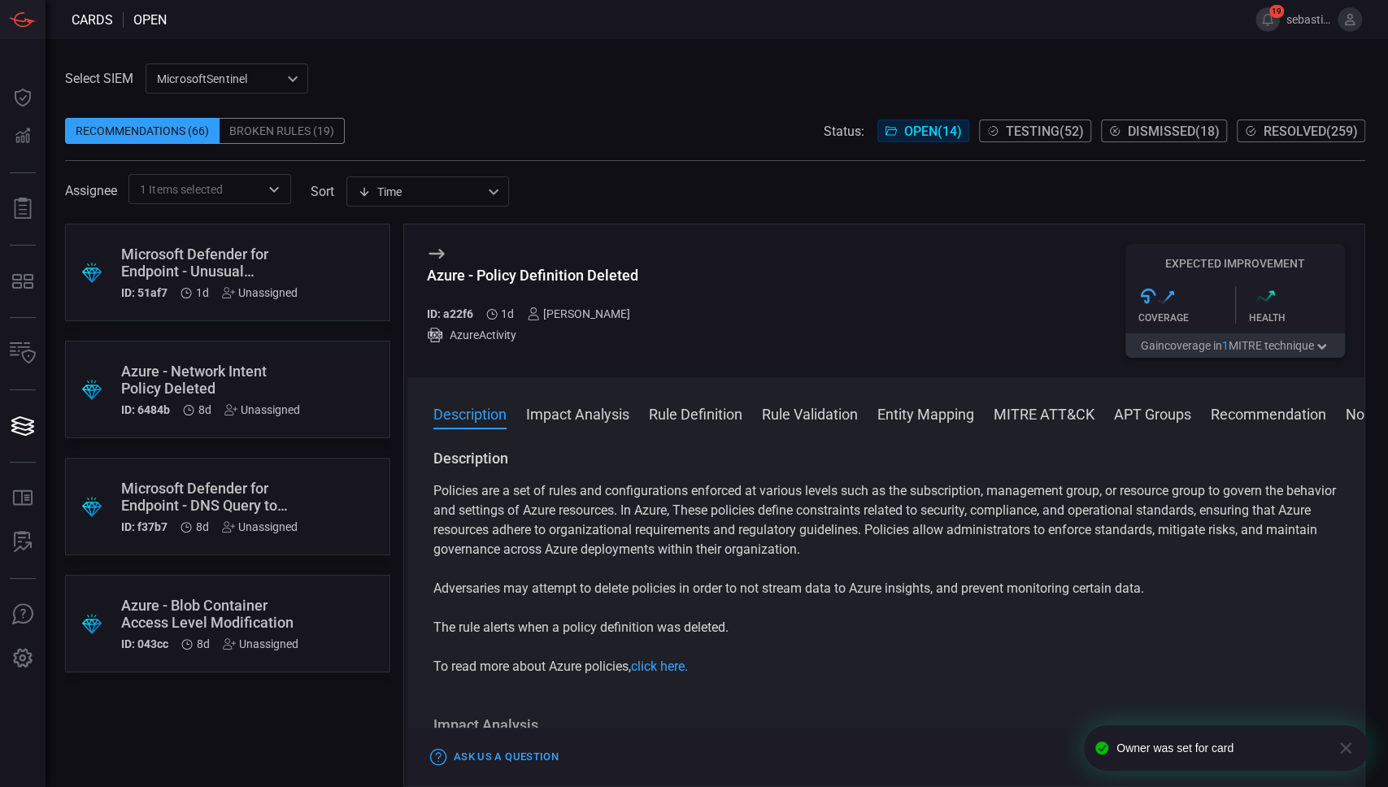
click at [434, 250] on icon at bounding box center [437, 254] width 20 height 20
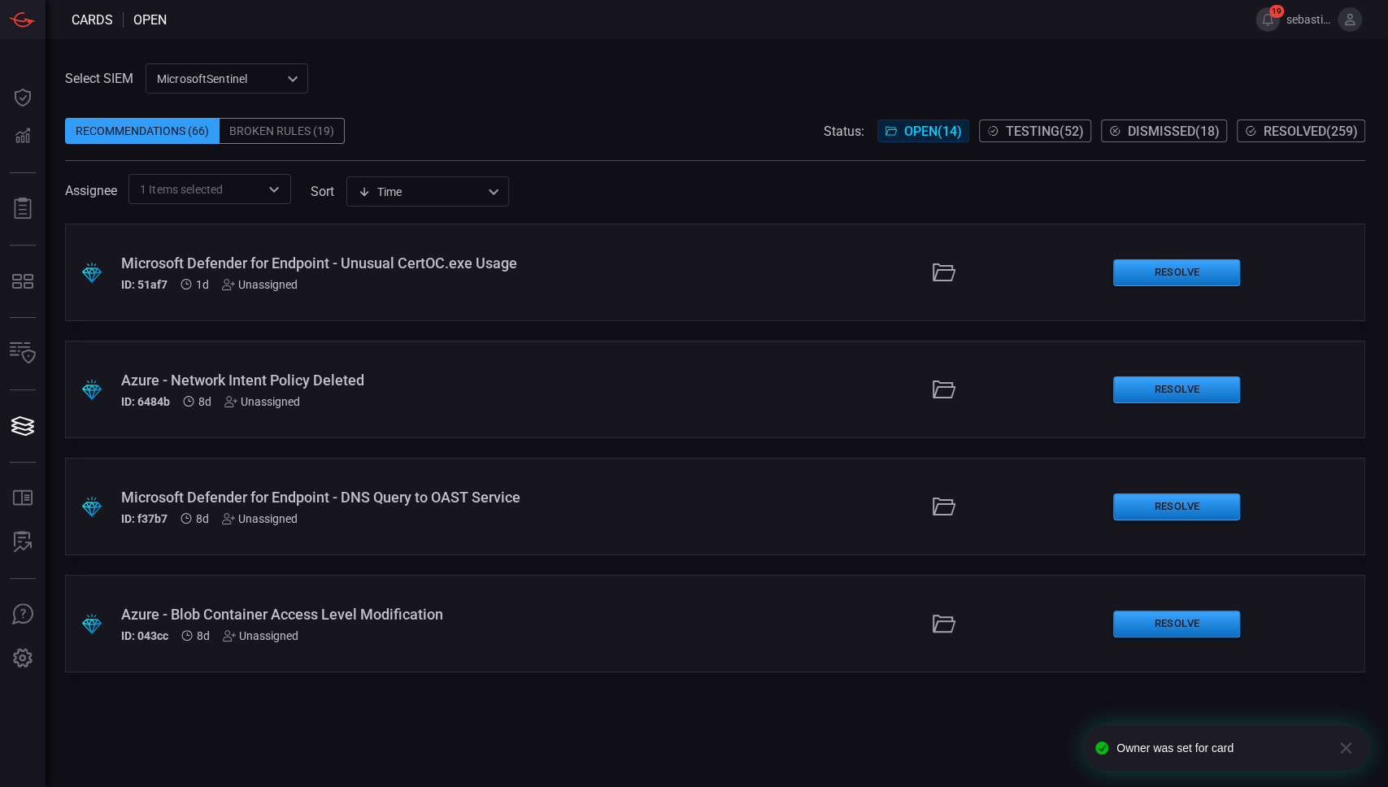
click at [581, 174] on div "Assignee 1 Items selected ​ sort Time visibleUpdateTime ​" at bounding box center [715, 189] width 1300 height 30
